Goal: Task Accomplishment & Management: Use online tool/utility

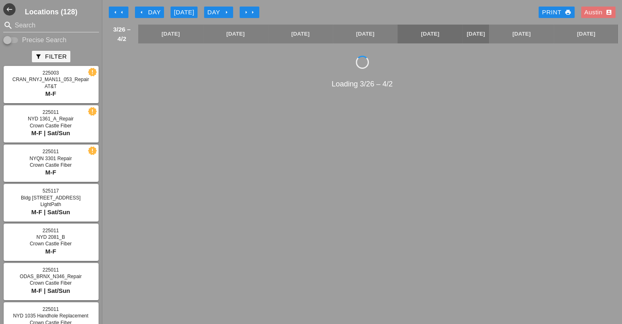
click at [186, 14] on div "[DATE]" at bounding box center [184, 12] width 20 height 9
click at [184, 10] on div "[DATE]" at bounding box center [184, 12] width 20 height 9
